Goal: Task Accomplishment & Management: Manage account settings

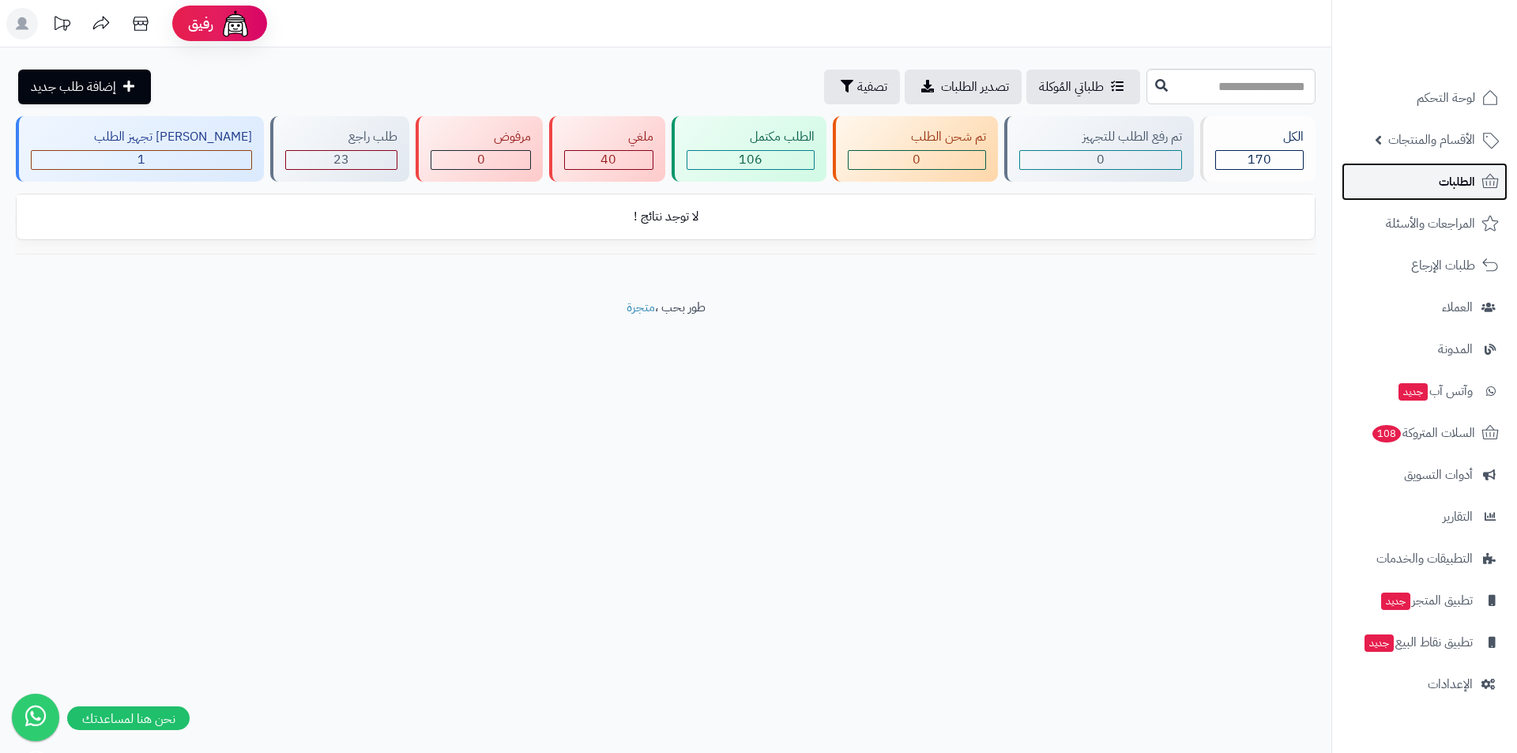
click at [1435, 189] on link "الطلبات" at bounding box center [1425, 182] width 166 height 38
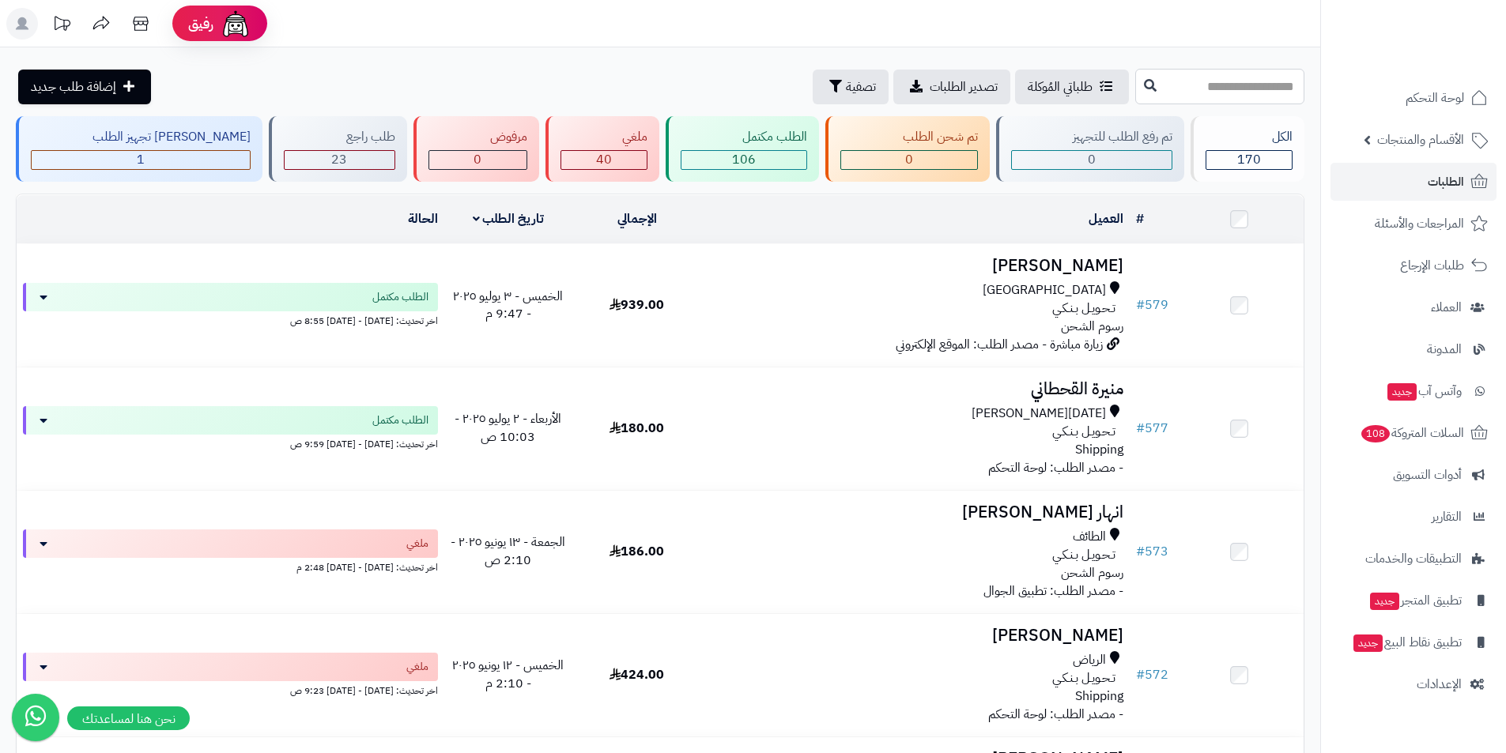
click at [1204, 86] on input "text" at bounding box center [1219, 87] width 169 height 36
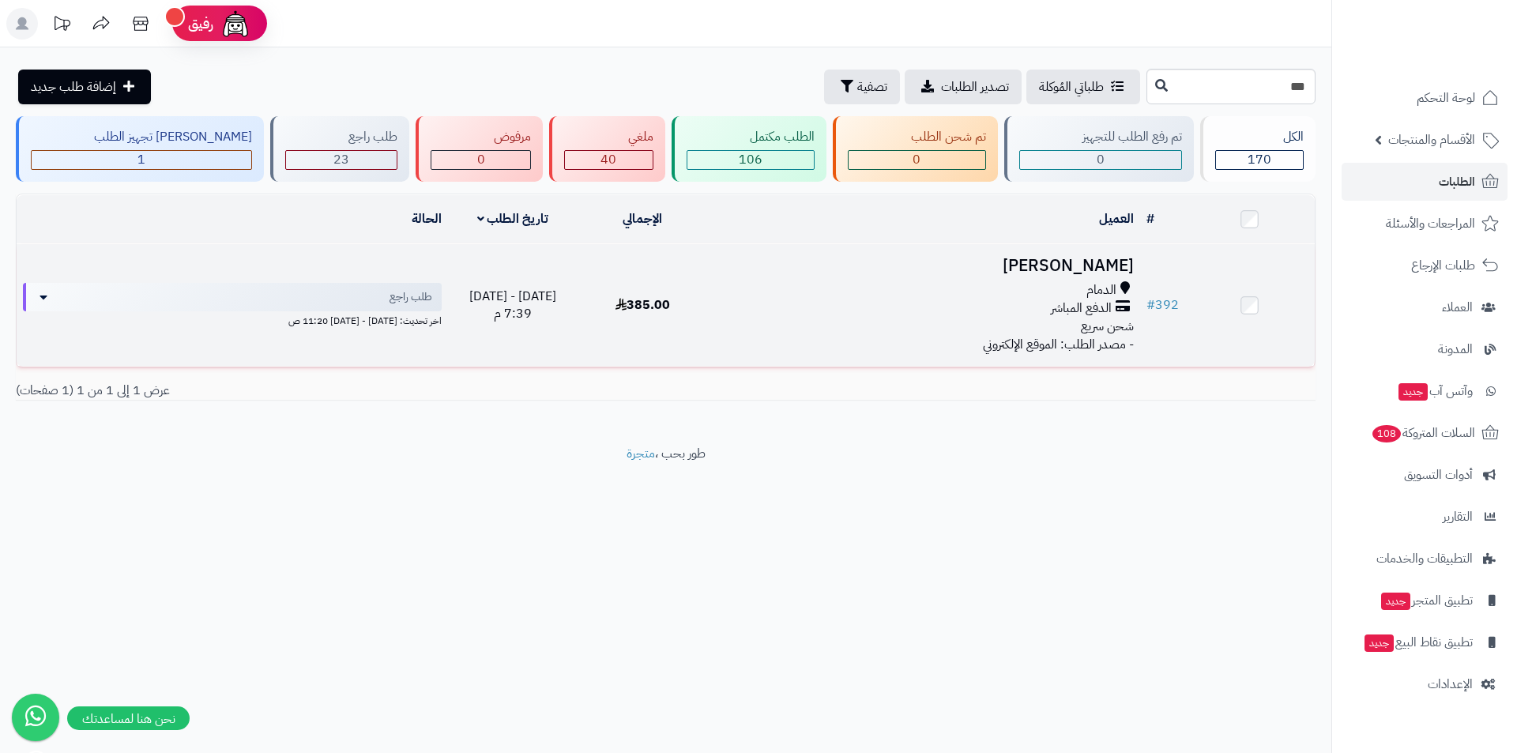
click at [831, 294] on div "الدمام" at bounding box center [924, 290] width 420 height 18
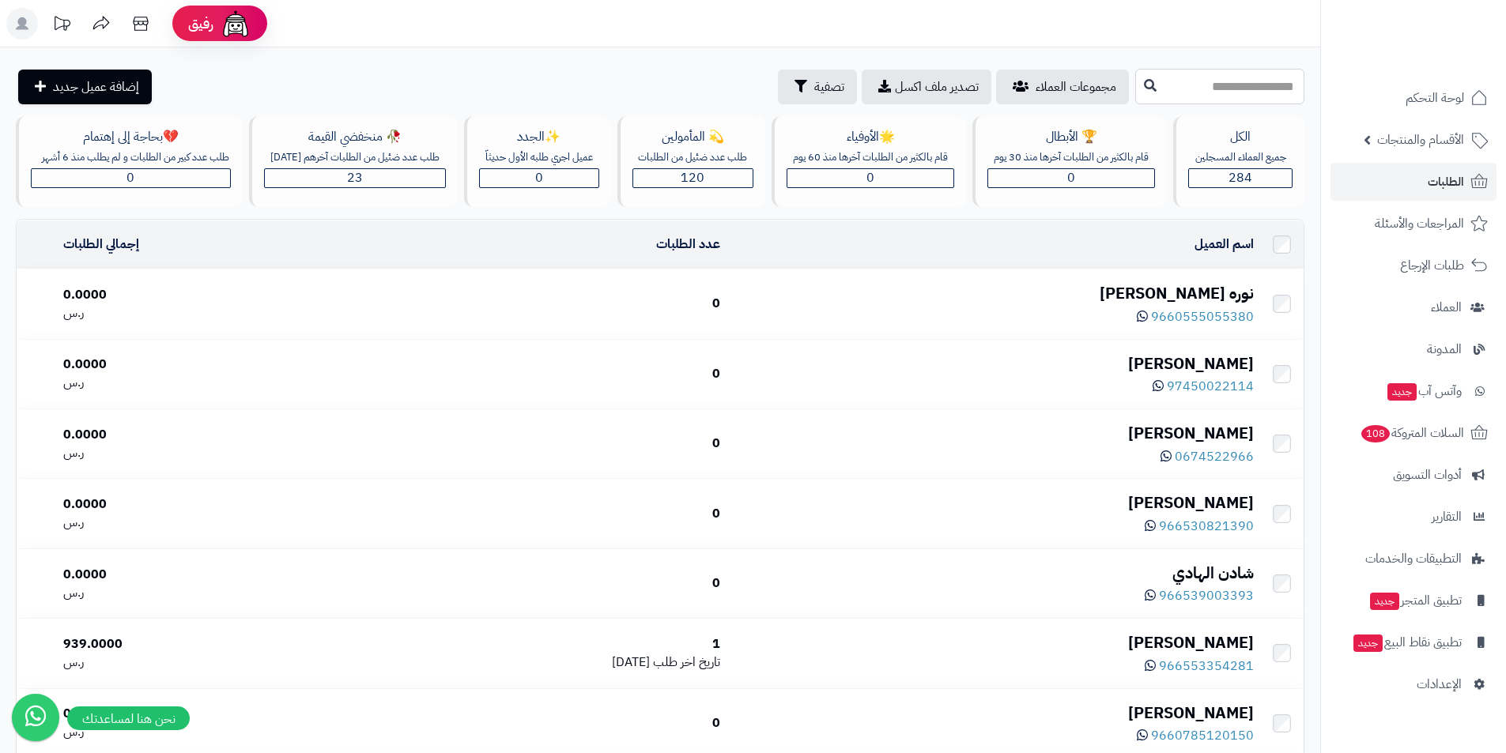
click at [1135, 89] on input "text" at bounding box center [1219, 87] width 169 height 36
type input "*"
click at [1265, 153] on link "Noor Omar" at bounding box center [1219, 153] width 169 height 29
type input "*********"
click at [1144, 87] on icon at bounding box center [1150, 84] width 13 height 13
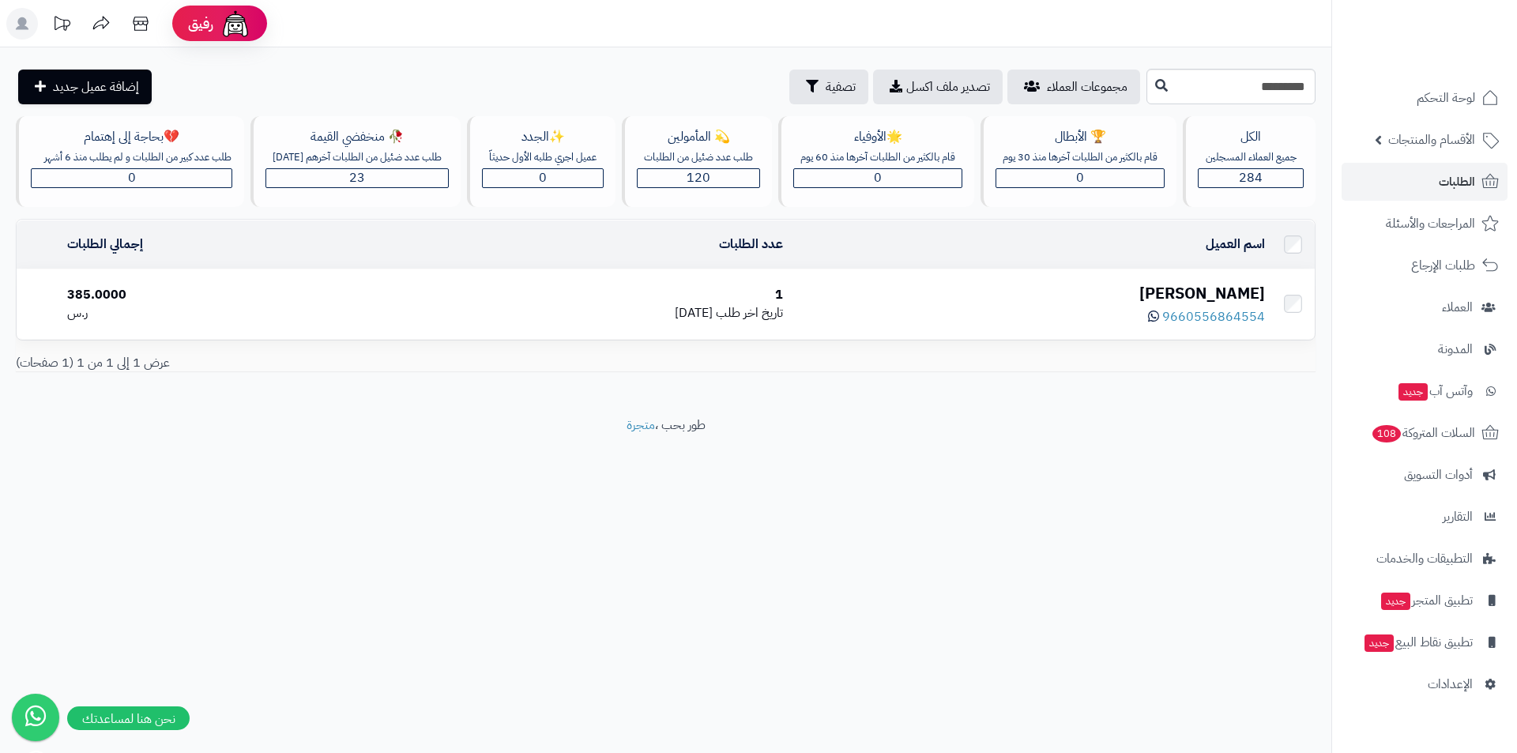
click at [999, 319] on div "9660556864554" at bounding box center [1030, 315] width 469 height 21
click at [972, 317] on div "9660556864554" at bounding box center [1030, 315] width 469 height 21
click at [784, 304] on div "1" at bounding box center [579, 295] width 409 height 18
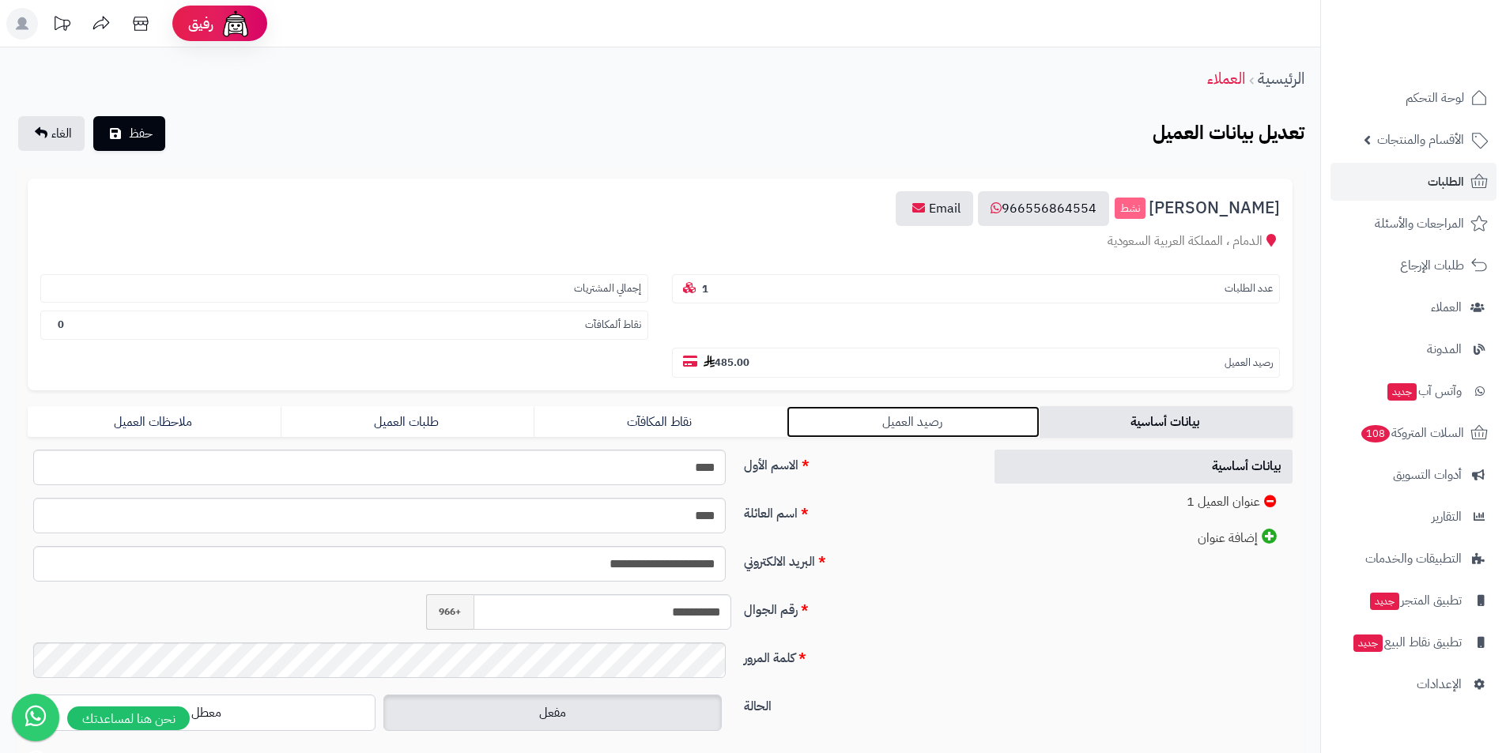
click at [870, 435] on link "رصيد العميل" at bounding box center [912, 422] width 253 height 32
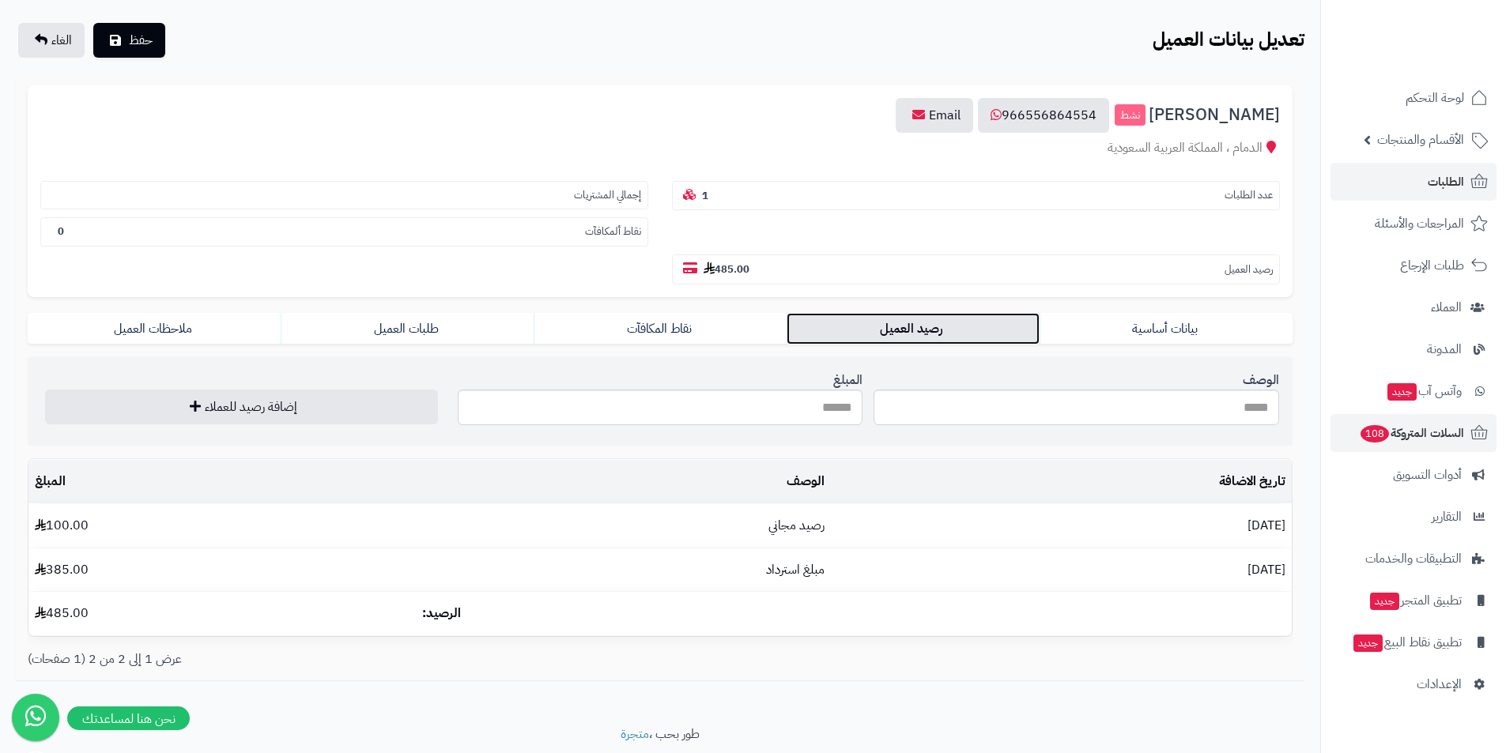
scroll to position [66, 0]
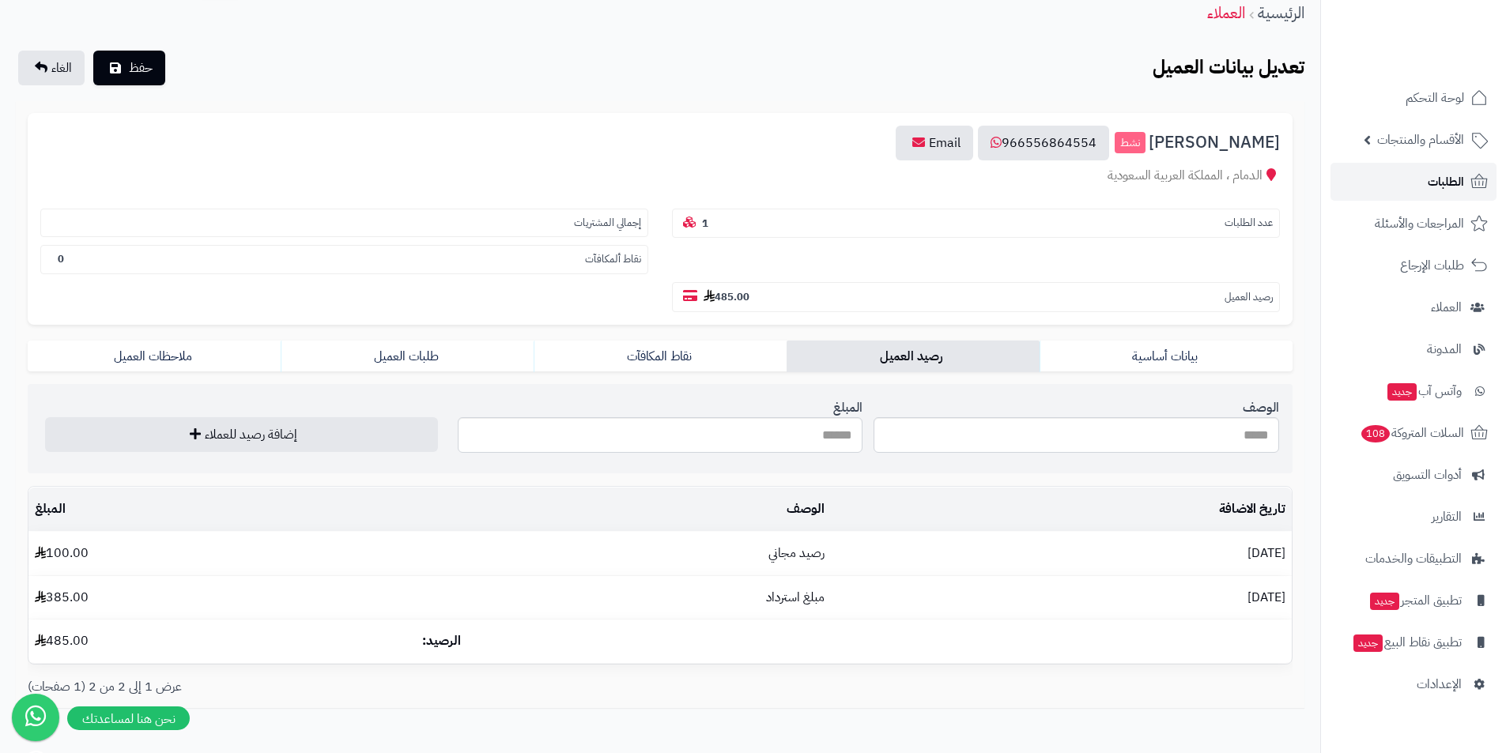
click at [1434, 191] on span "الطلبات" at bounding box center [1445, 182] width 36 height 22
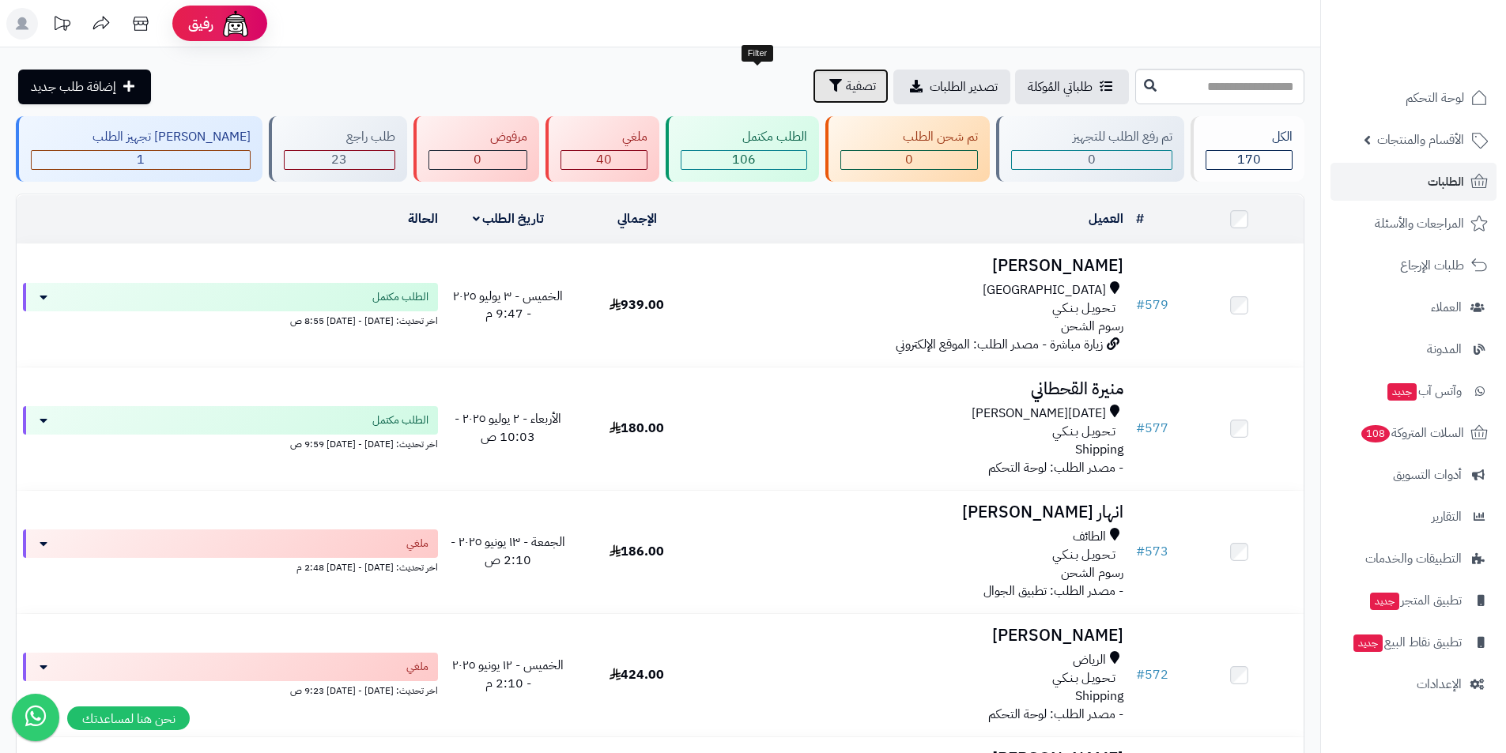
click at [846, 88] on span "تصفية" at bounding box center [861, 86] width 30 height 19
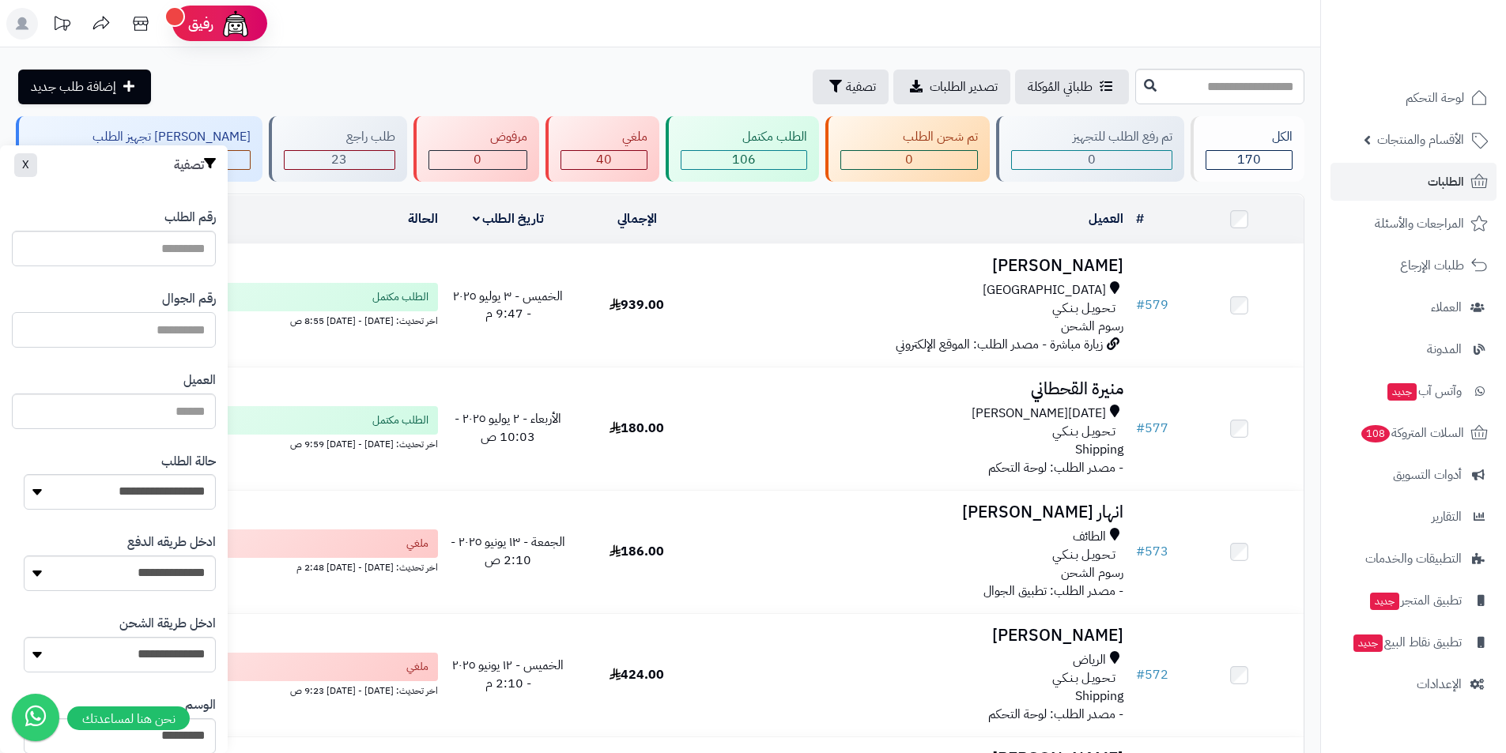
click at [146, 341] on input "text" at bounding box center [114, 330] width 204 height 36
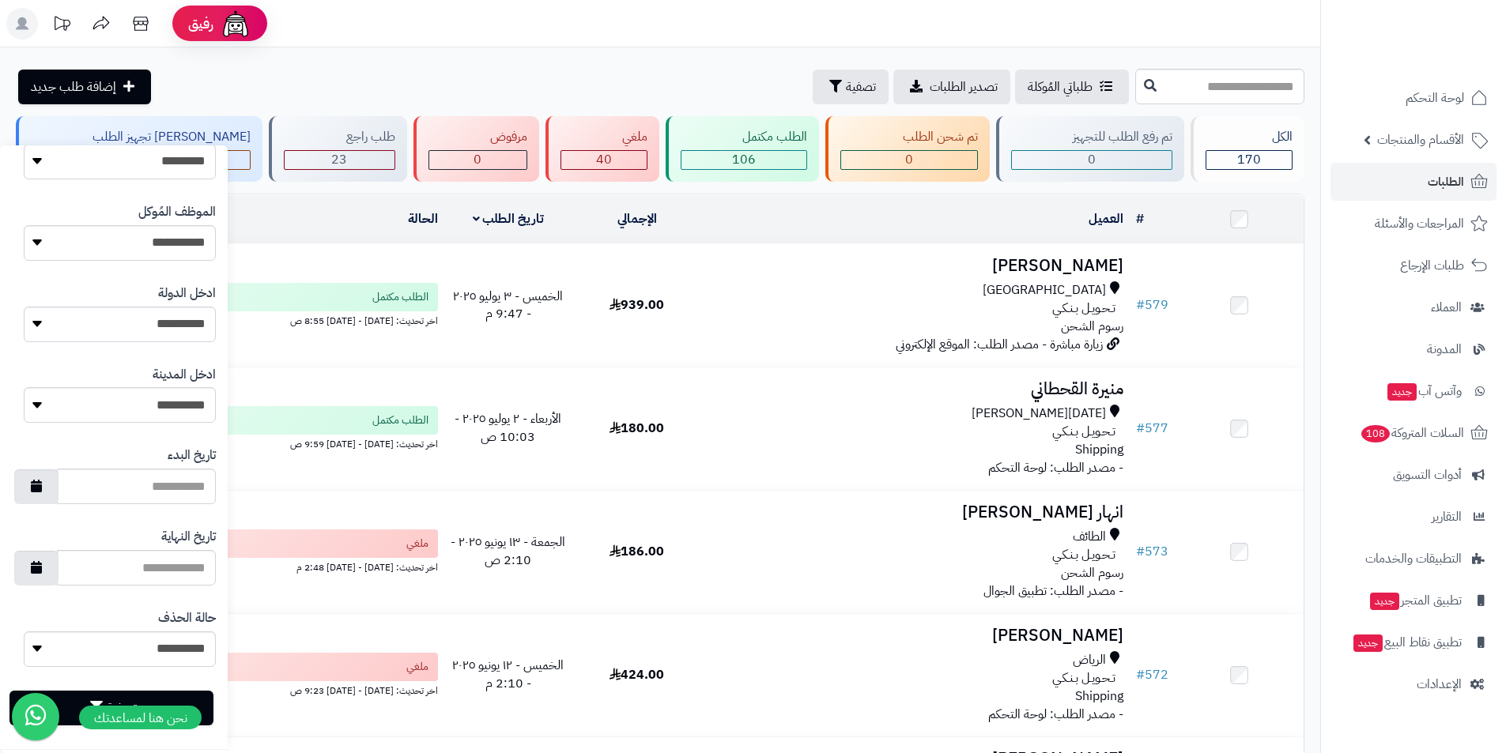
scroll to position [584, 0]
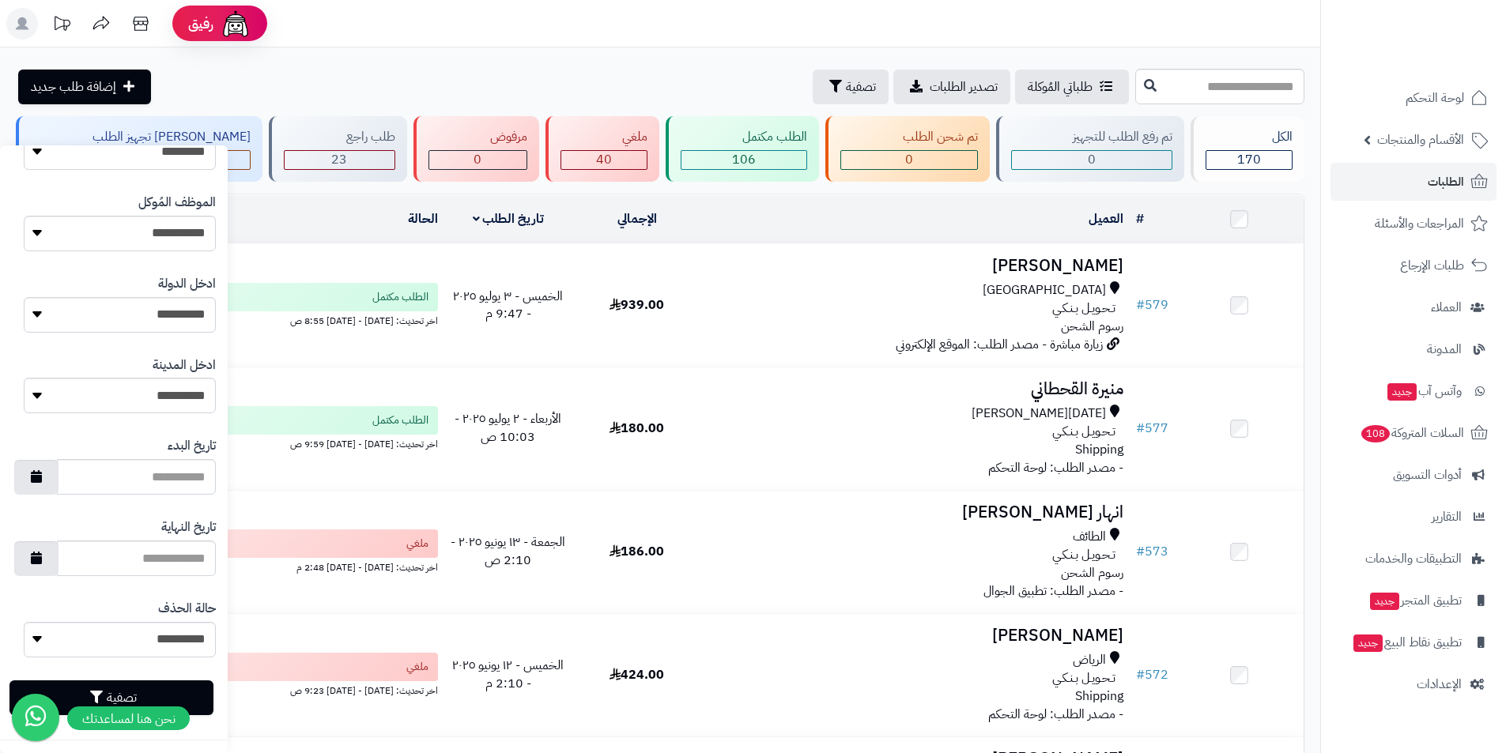
type input "**********"
click at [164, 697] on button "تصفية" at bounding box center [111, 697] width 204 height 35
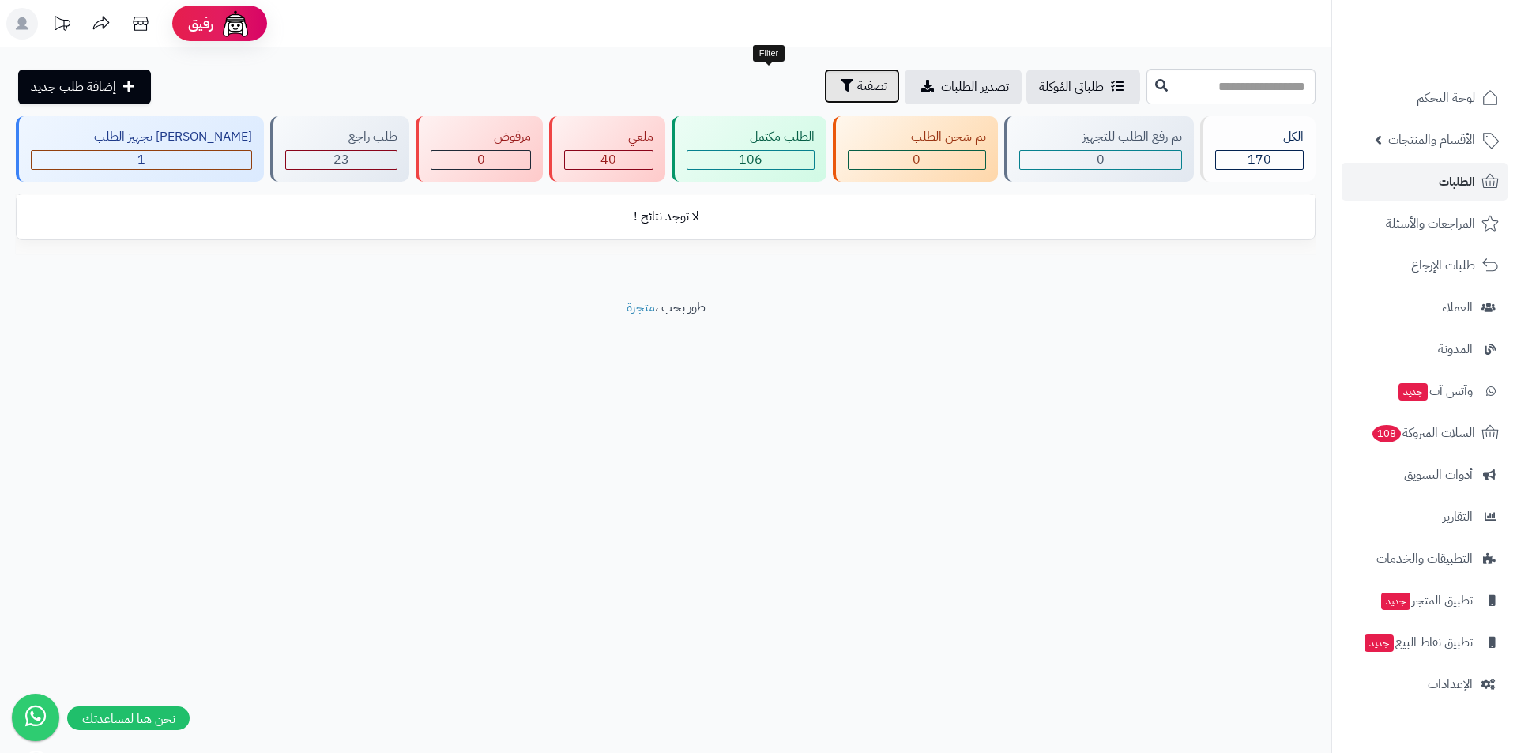
click at [858, 80] on span "تصفية" at bounding box center [873, 86] width 30 height 19
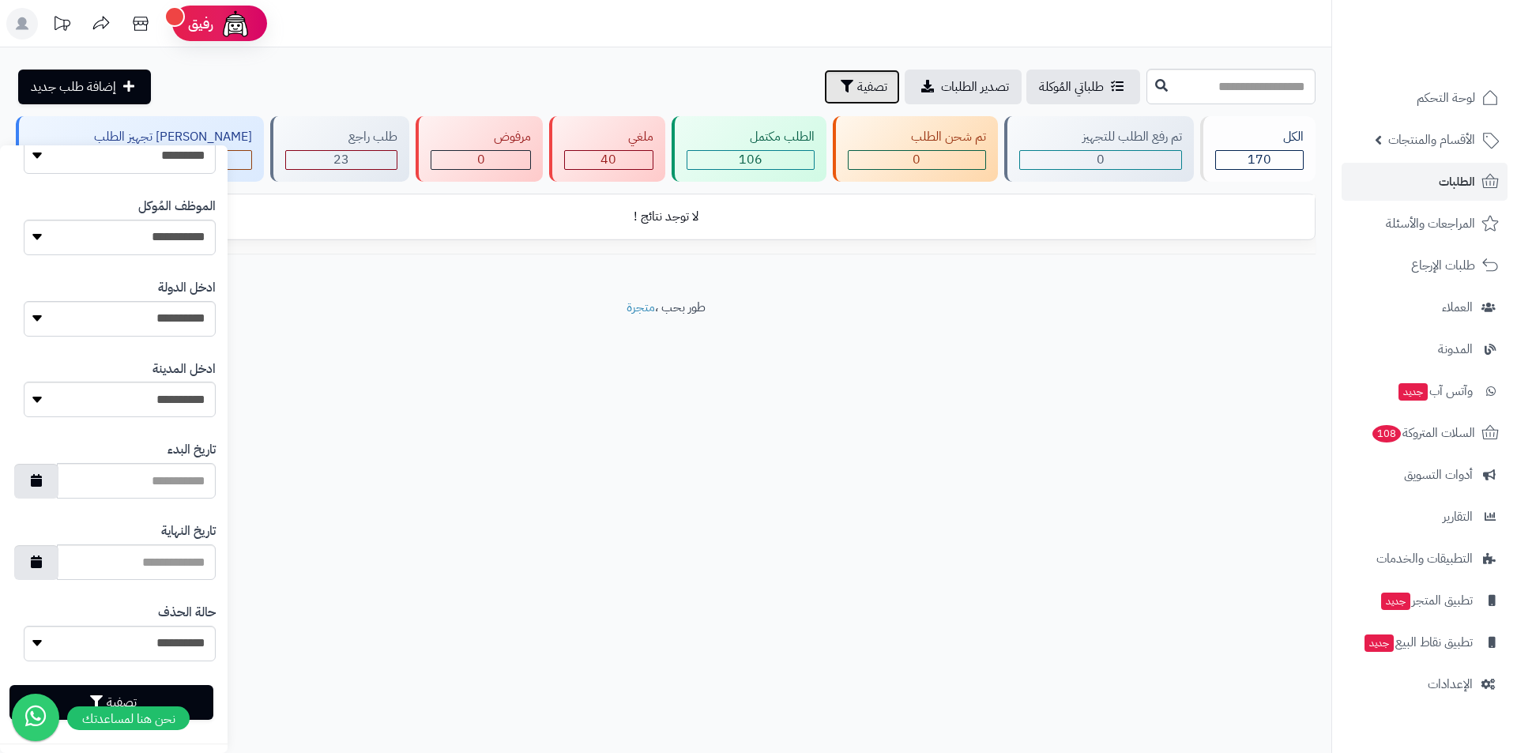
scroll to position [584, 0]
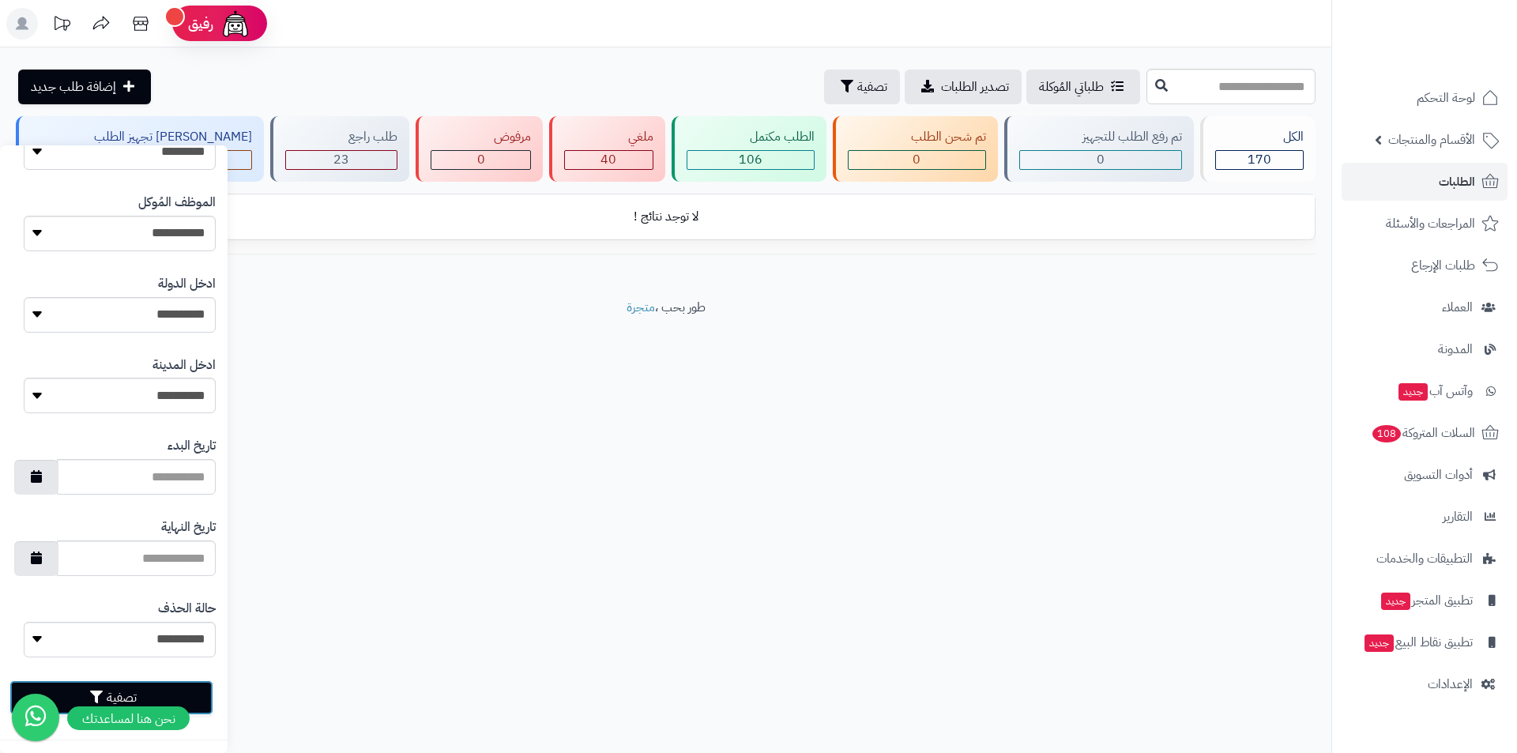
click at [190, 692] on button "تصفية" at bounding box center [111, 697] width 204 height 35
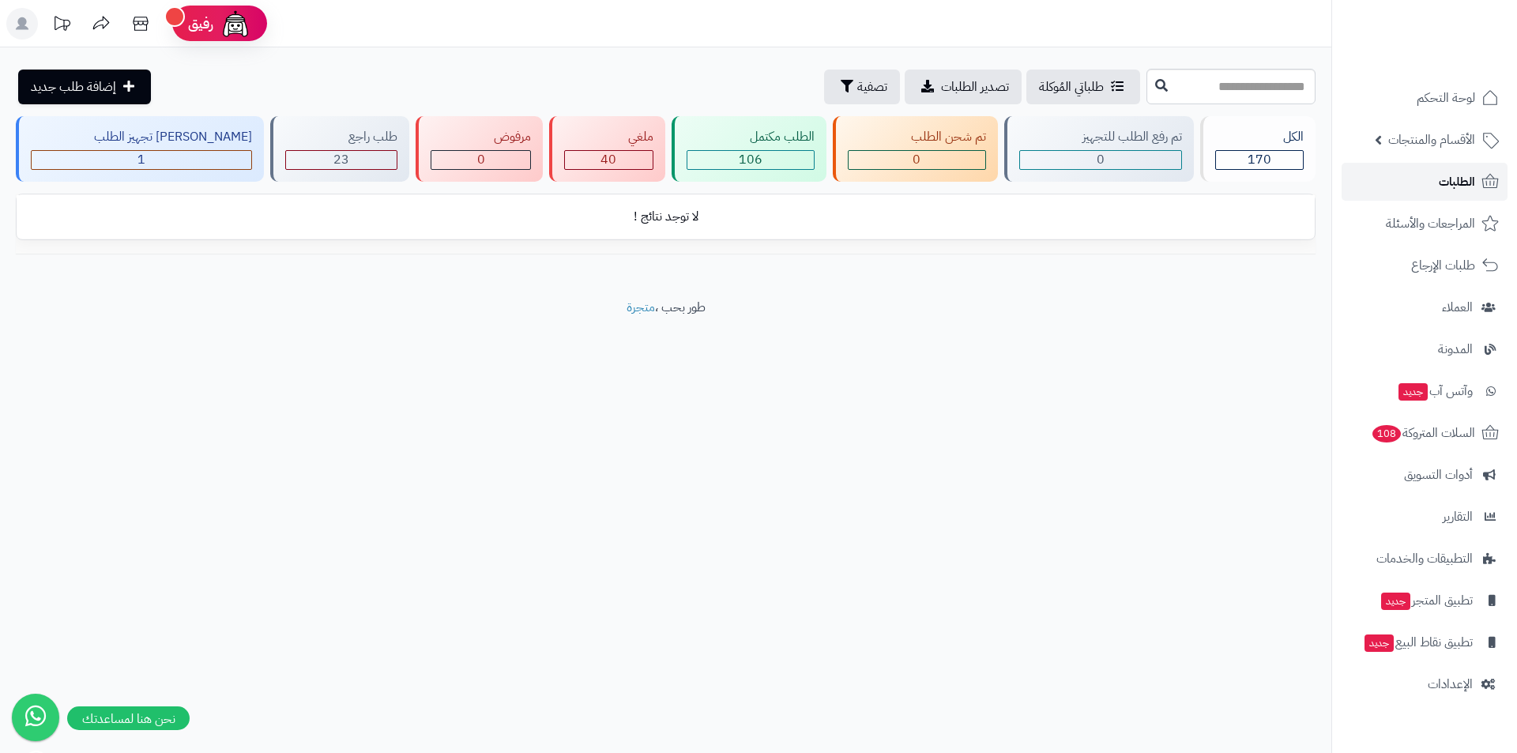
click at [1402, 172] on link "الطلبات" at bounding box center [1425, 182] width 166 height 38
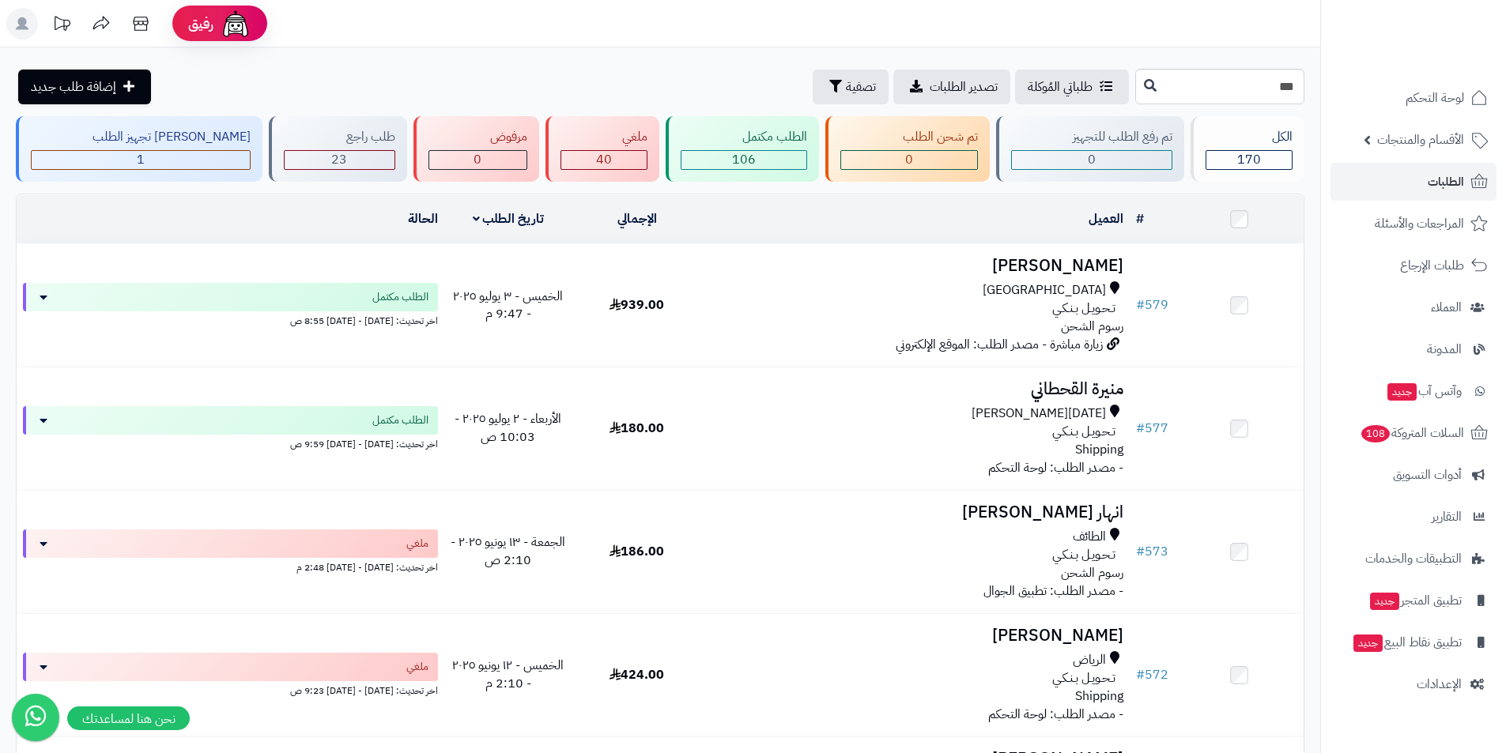
type input "***"
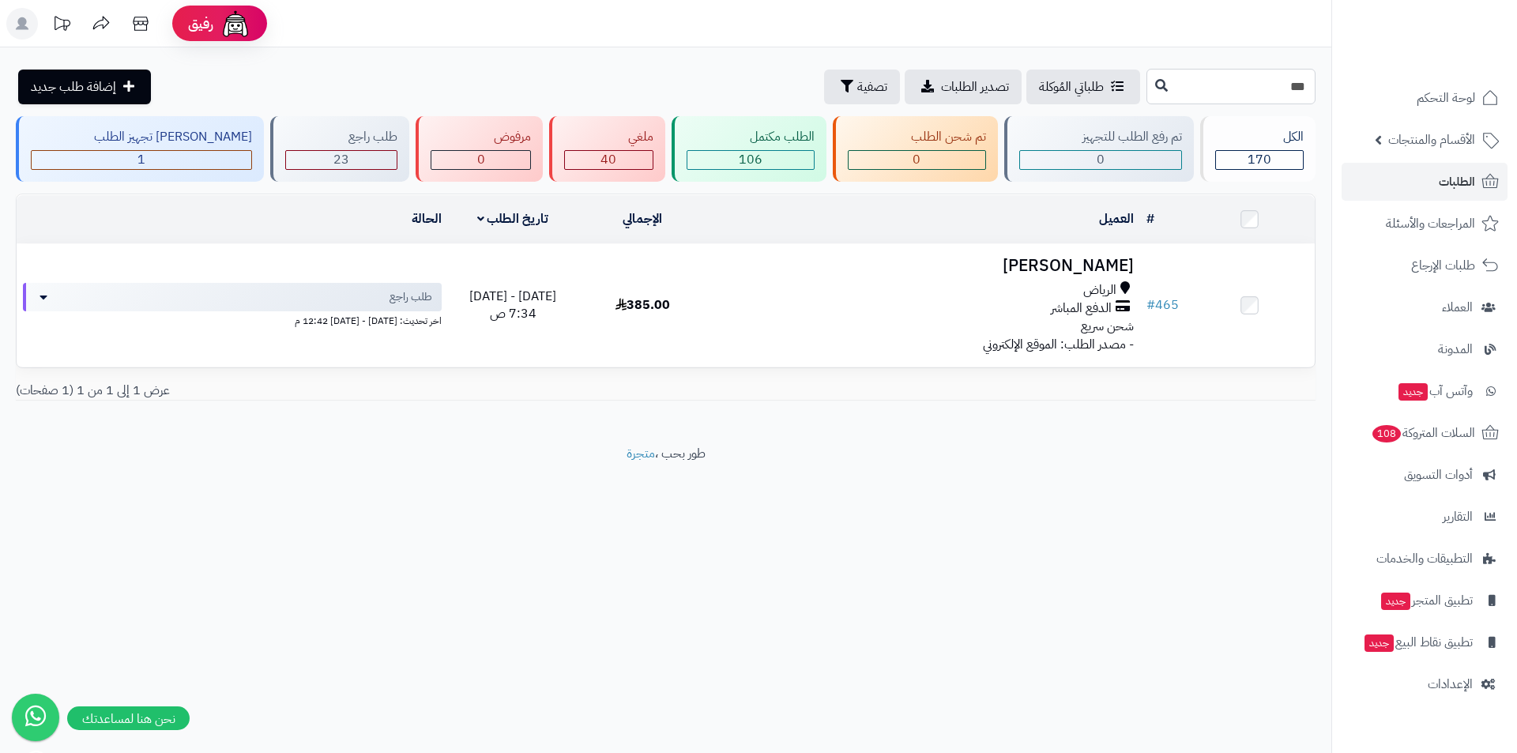
click at [1291, 89] on input "***" at bounding box center [1231, 87] width 169 height 36
type input "***"
click at [1453, 191] on span "الطلبات" at bounding box center [1457, 182] width 36 height 22
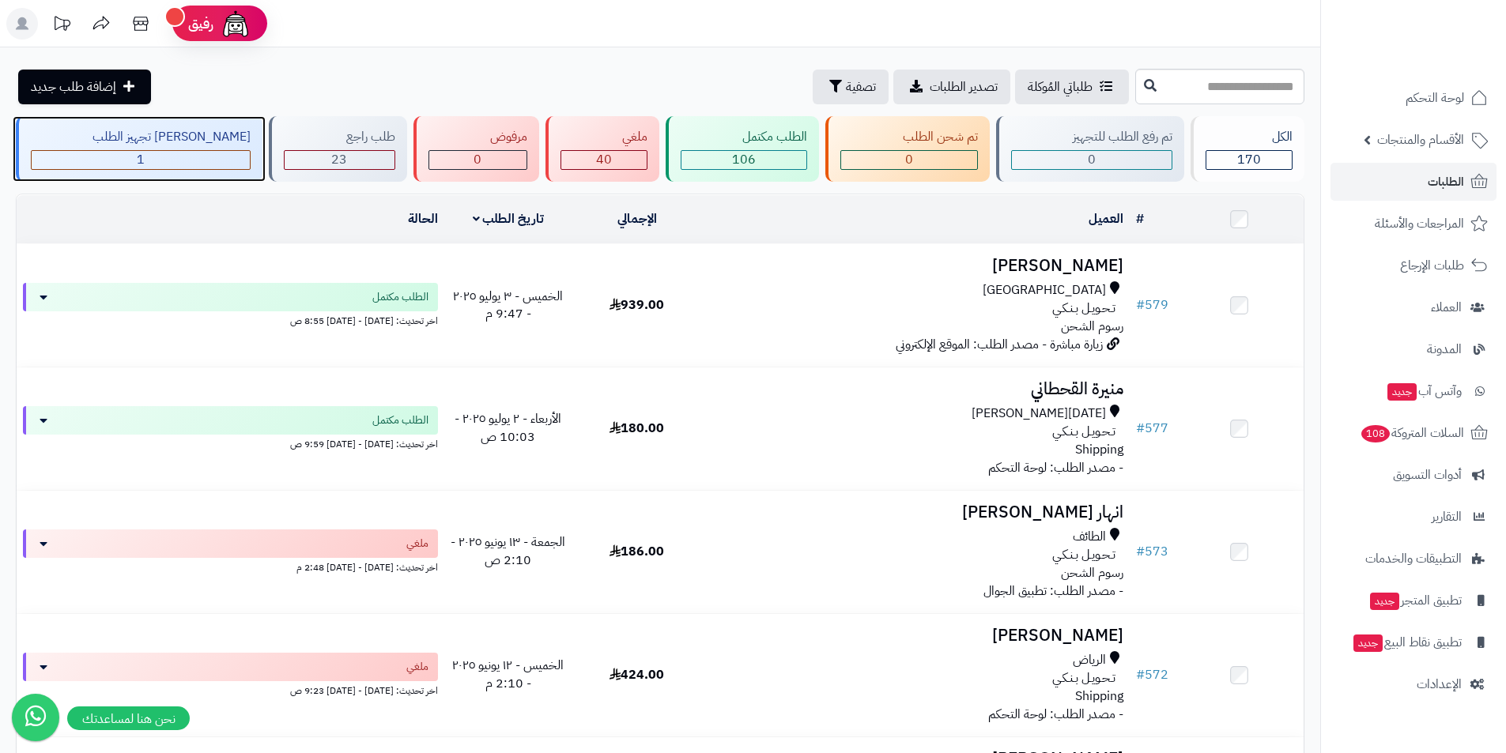
click at [183, 142] on div "[PERSON_NAME] تجهيز الطلب" at bounding box center [141, 137] width 220 height 18
